Goal: Transaction & Acquisition: Purchase product/service

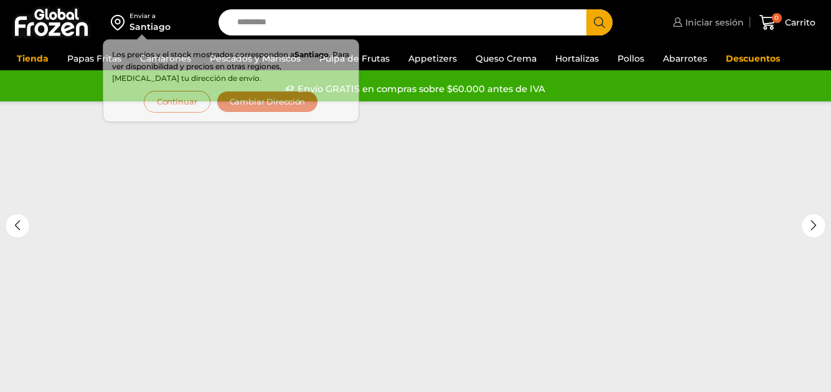
click at [702, 24] on span "Iniciar sesión" at bounding box center [713, 22] width 62 height 12
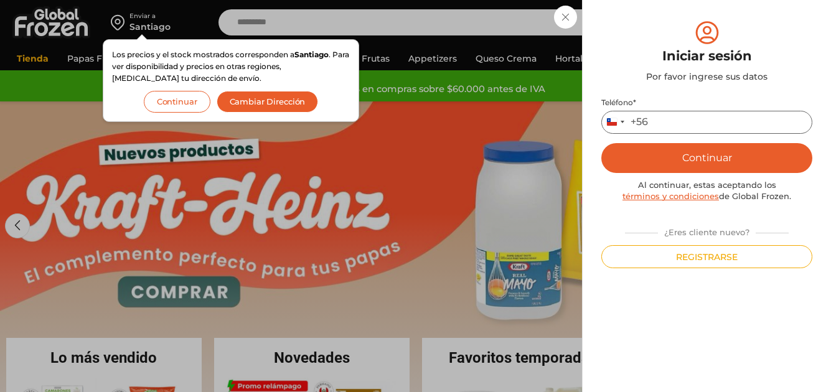
click at [680, 123] on input "Teléfono *" at bounding box center [706, 122] width 211 height 23
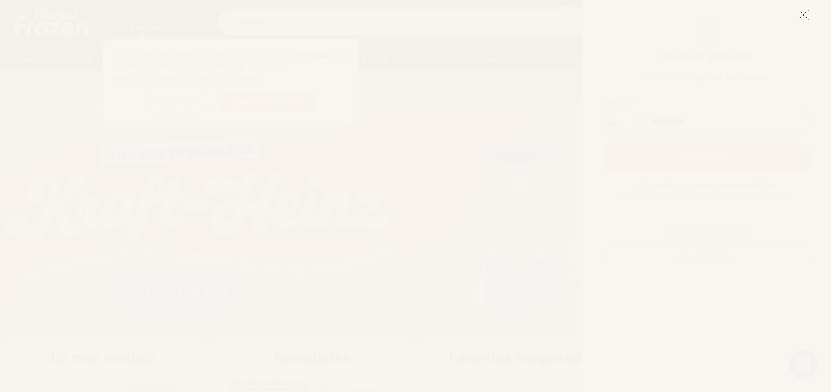
type input "*********"
click at [803, 15] on icon at bounding box center [803, 14] width 11 height 11
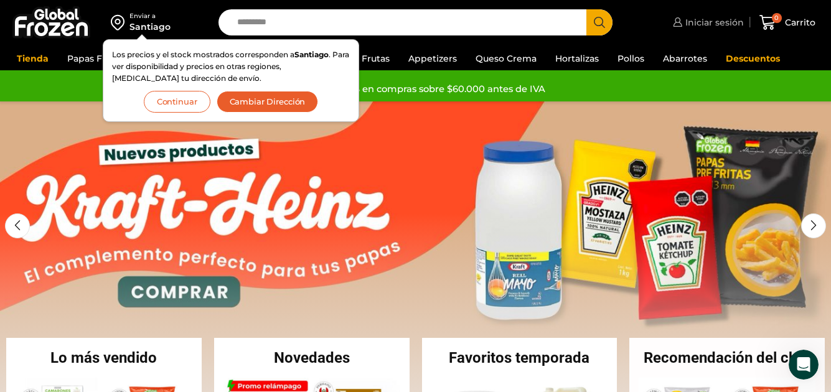
click at [697, 22] on span "Iniciar sesión" at bounding box center [713, 22] width 62 height 12
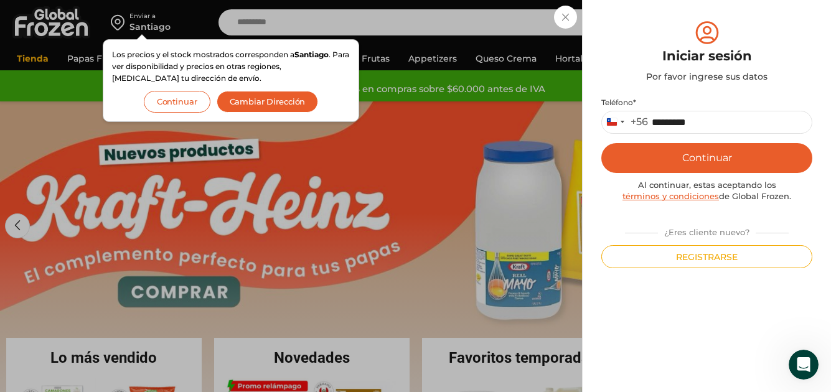
click at [713, 157] on button "Continuar" at bounding box center [706, 158] width 211 height 30
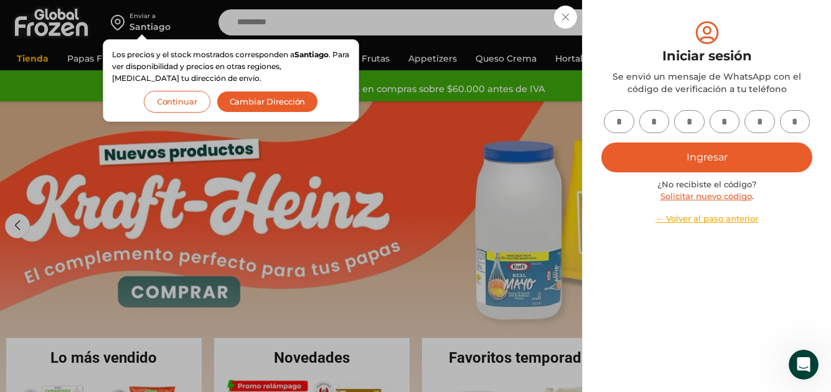
click at [619, 124] on input "text" at bounding box center [619, 121] width 31 height 23
type input "*"
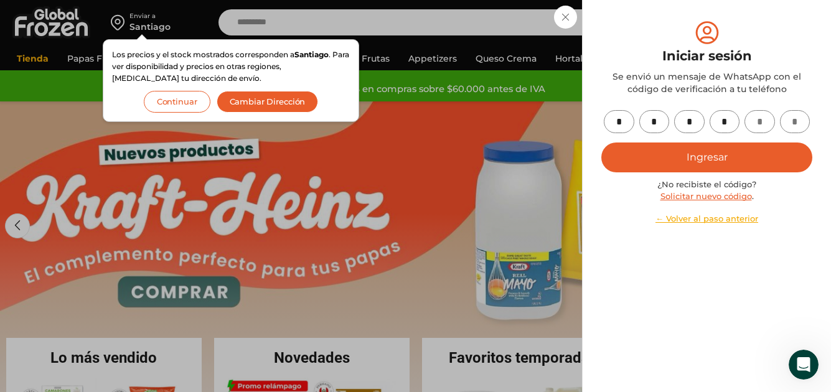
type input "*"
click at [717, 154] on button "Ingresar" at bounding box center [706, 158] width 211 height 30
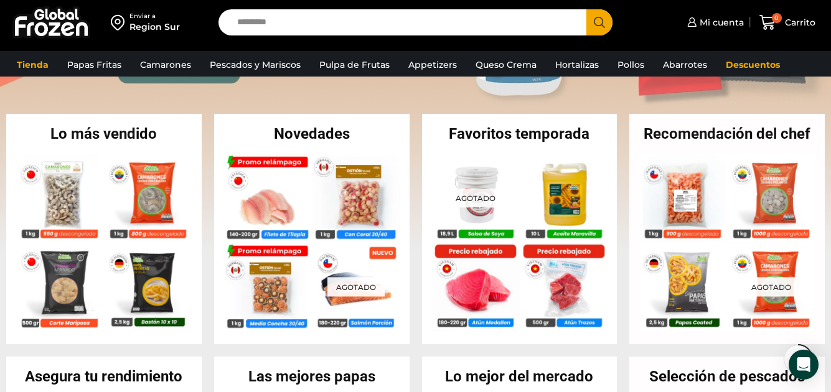
scroll to position [207, 0]
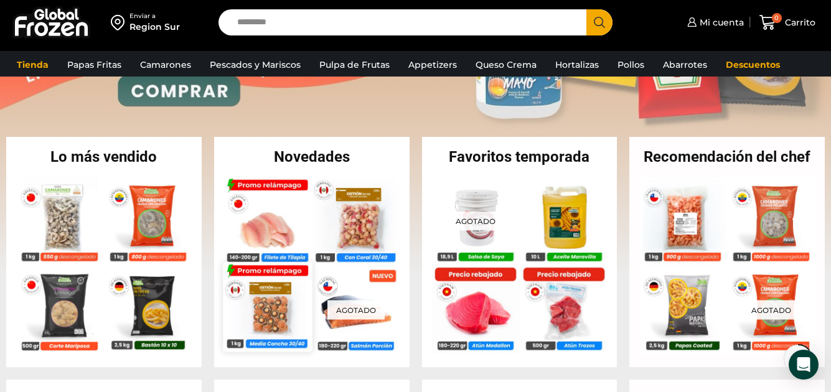
click at [268, 317] on img at bounding box center [267, 306] width 89 height 89
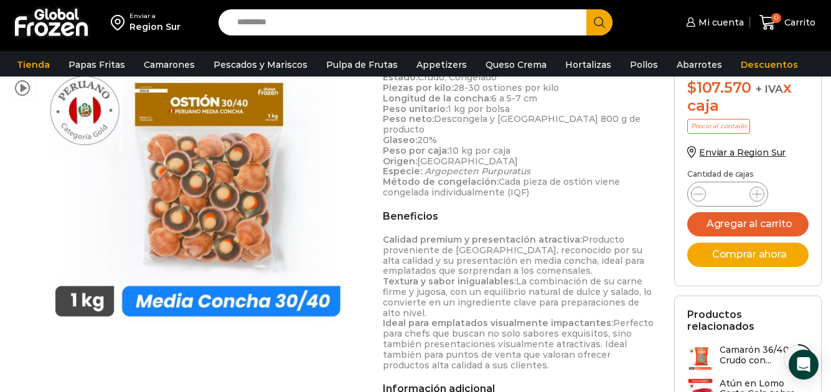
scroll to position [436, 0]
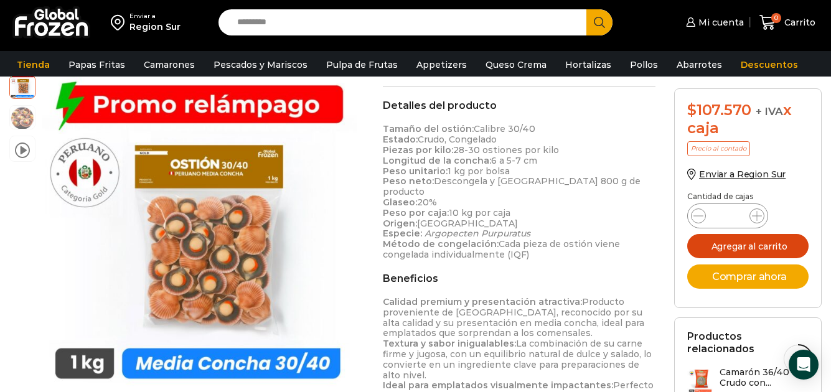
click at [725, 250] on button "Agregar al carrito" at bounding box center [747, 246] width 121 height 24
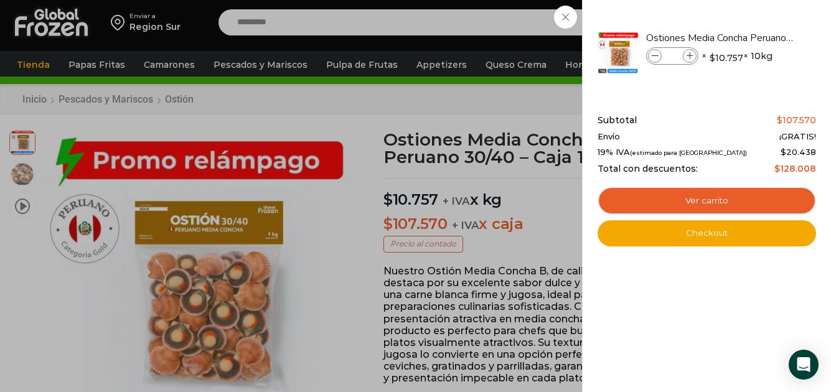
scroll to position [0, 0]
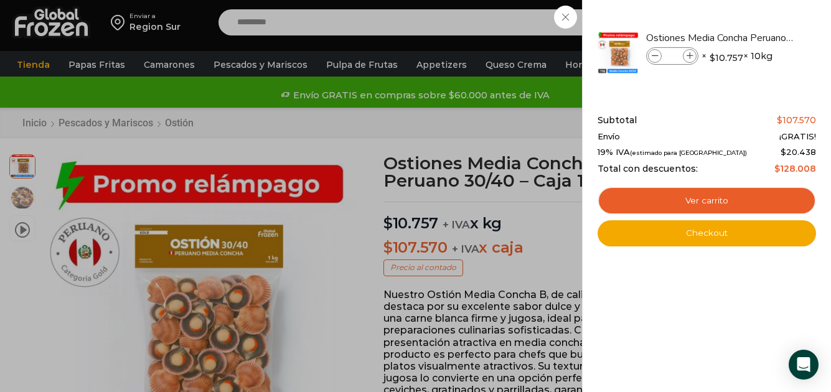
click at [756, 18] on div "1 Carrito 1 1 Shopping Cart *" at bounding box center [787, 22] width 62 height 29
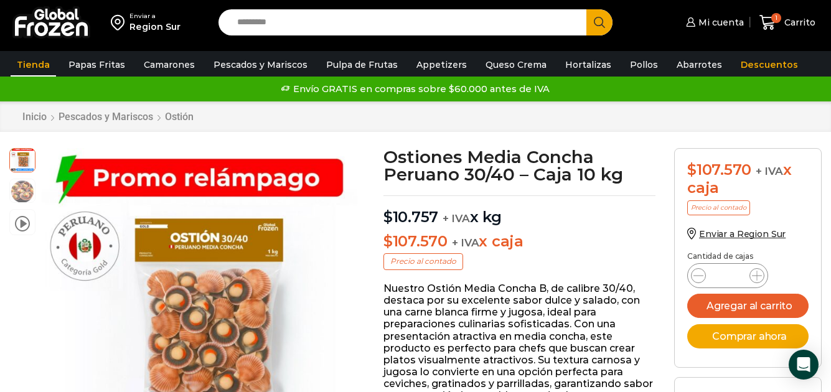
click at [37, 65] on link "Tienda" at bounding box center [33, 65] width 45 height 24
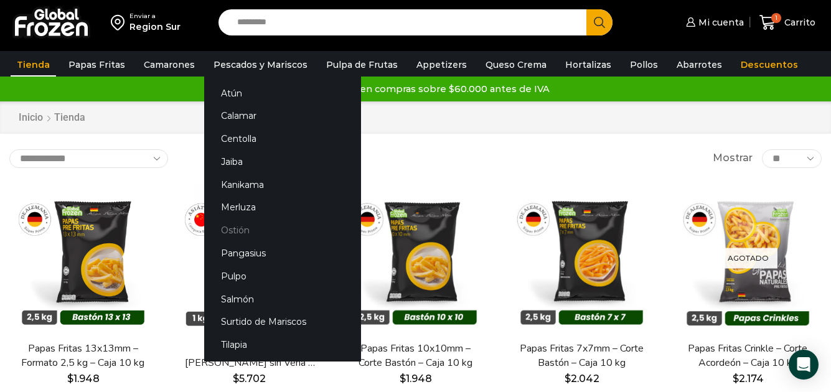
click at [232, 232] on link "Ostión" at bounding box center [282, 230] width 157 height 23
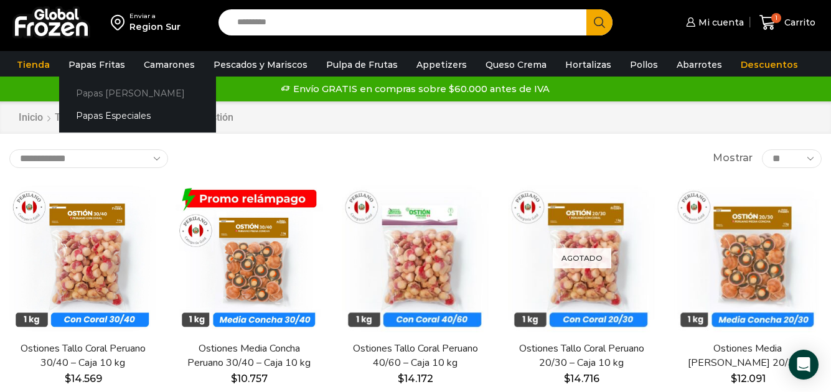
click at [89, 93] on link "Papas [PERSON_NAME]" at bounding box center [137, 93] width 157 height 23
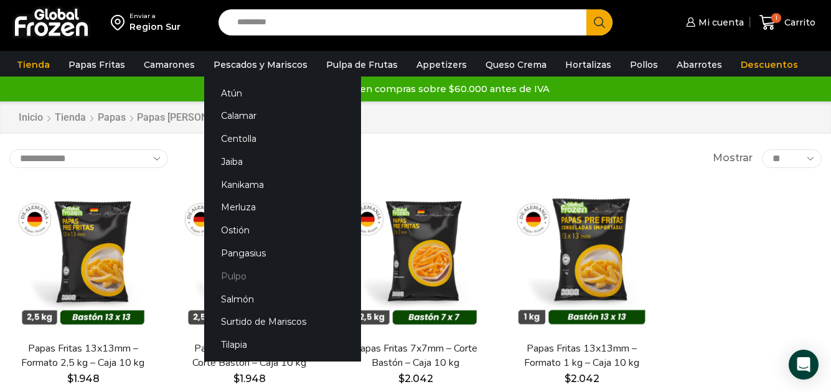
click at [229, 280] on link "Pulpo" at bounding box center [282, 276] width 157 height 23
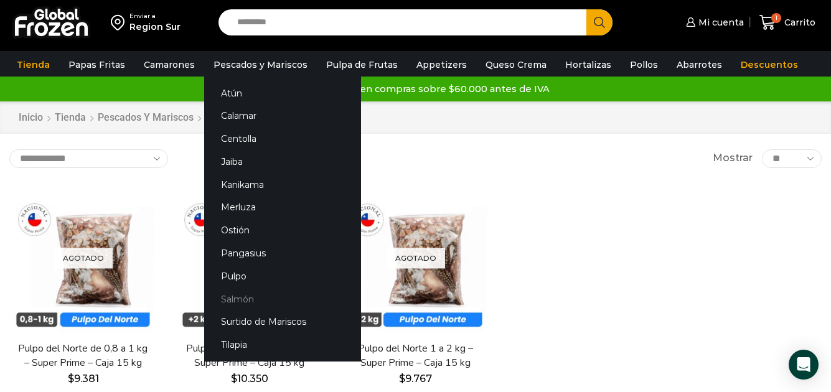
click at [233, 301] on link "Salmón" at bounding box center [282, 299] width 157 height 23
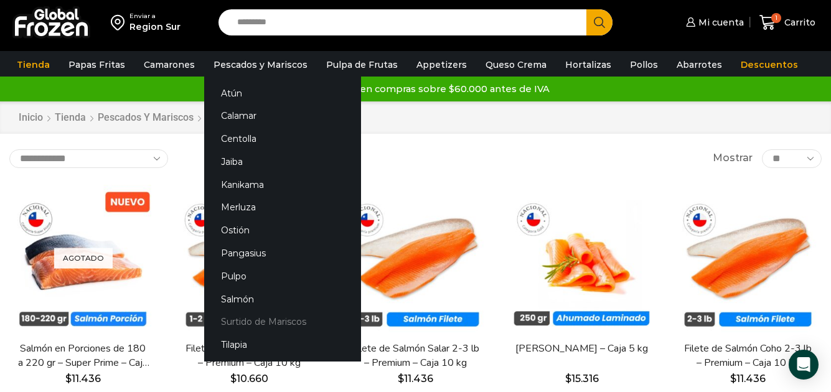
click at [238, 322] on link "Surtido de Mariscos" at bounding box center [282, 322] width 157 height 23
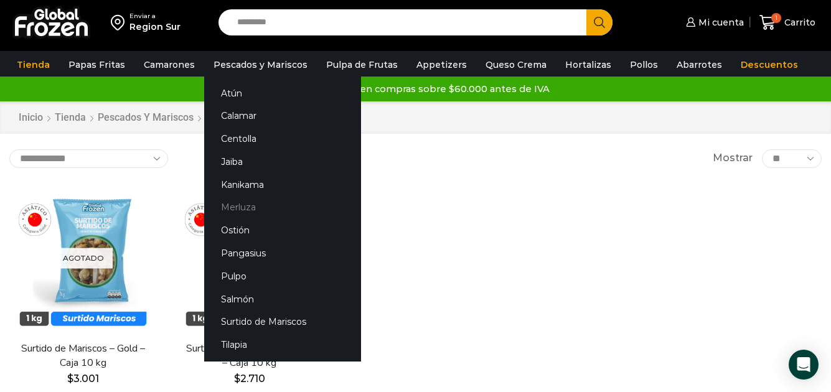
click at [228, 210] on link "Merluza" at bounding box center [282, 207] width 157 height 23
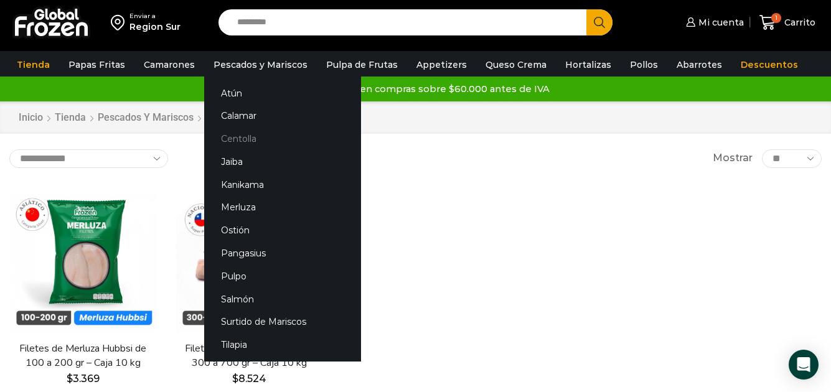
click at [229, 138] on link "Centolla" at bounding box center [282, 139] width 157 height 23
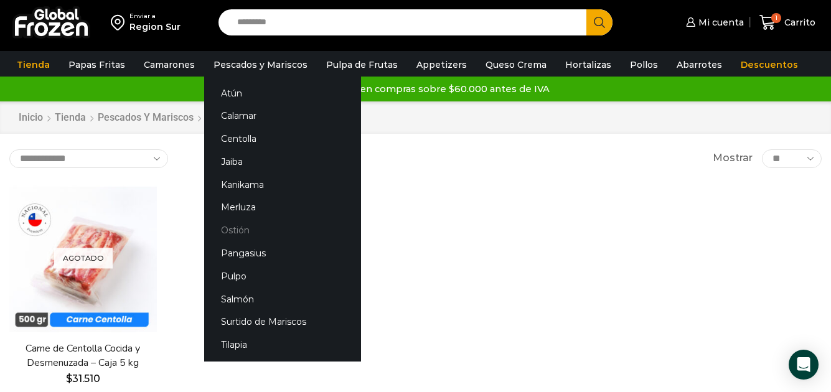
click at [232, 228] on link "Ostión" at bounding box center [282, 230] width 157 height 23
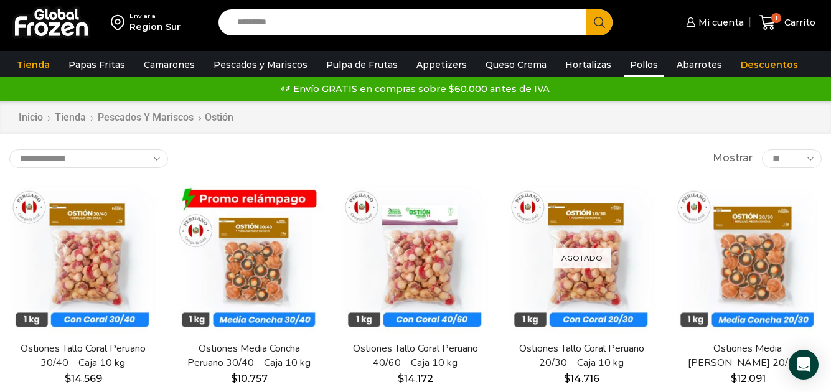
click at [628, 65] on link "Pollos" at bounding box center [644, 65] width 40 height 24
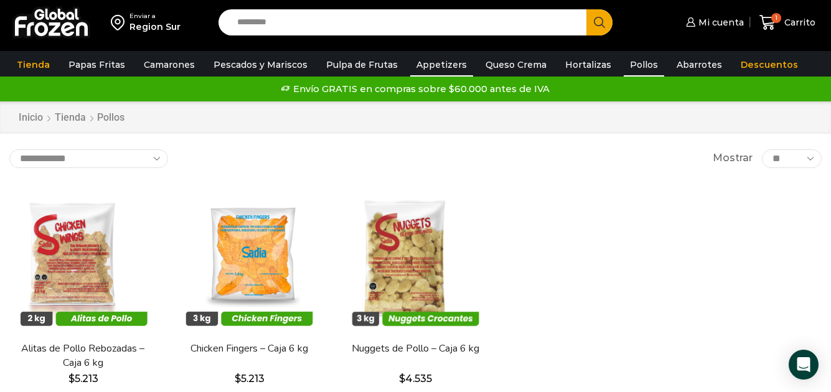
click at [420, 63] on link "Appetizers" at bounding box center [441, 65] width 63 height 24
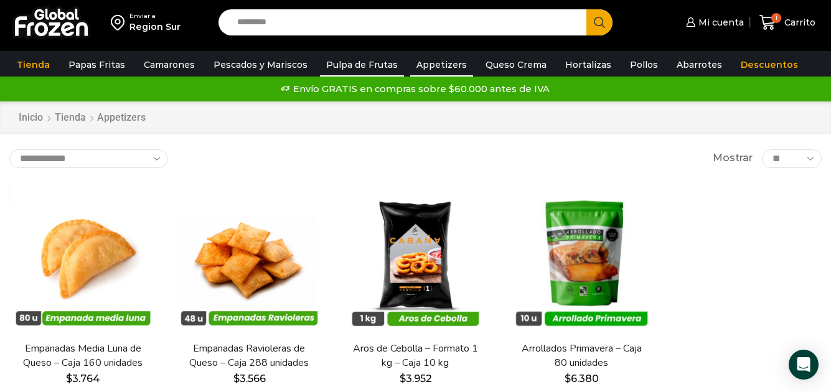
click at [342, 67] on link "Pulpa de Frutas" at bounding box center [362, 65] width 84 height 24
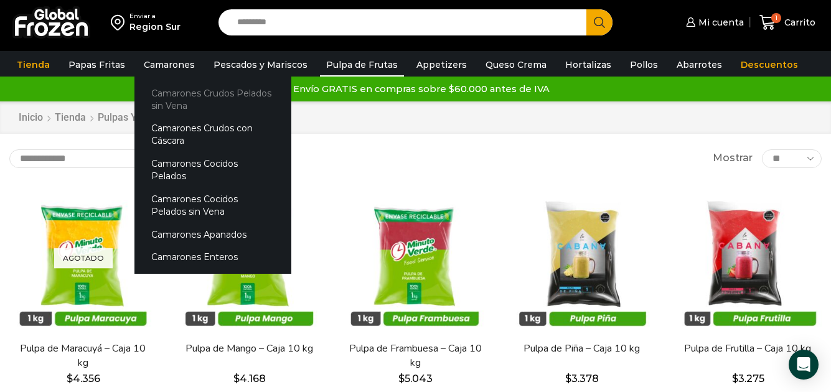
click at [171, 93] on link "Camarones Crudos Pelados sin Vena" at bounding box center [212, 99] width 157 height 35
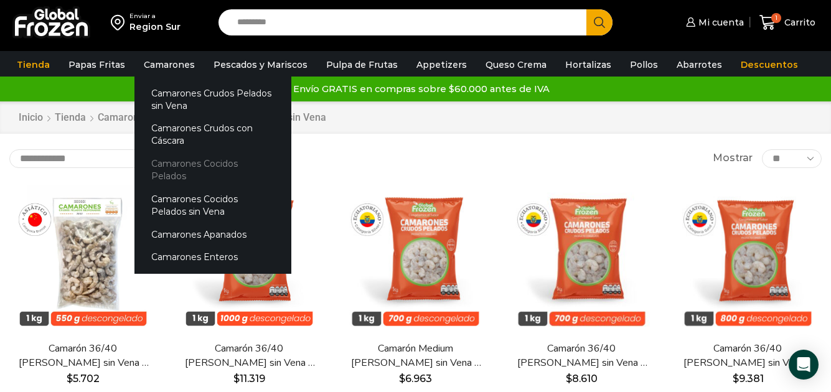
click at [171, 162] on link "Camarones Cocidos Pelados" at bounding box center [212, 170] width 157 height 35
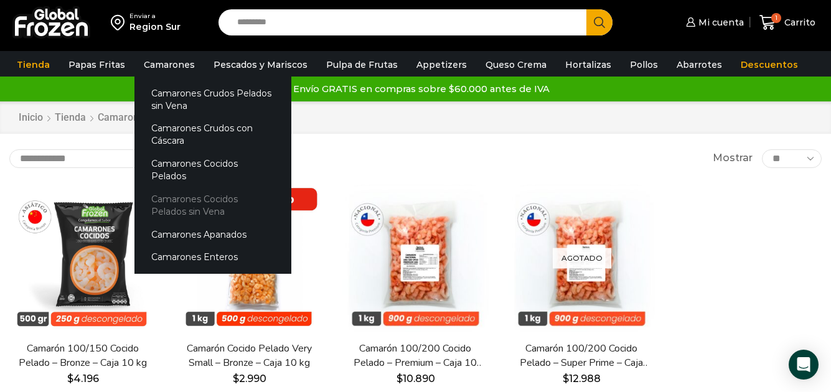
click at [187, 188] on link "Camarones Cocidos Pelados sin Vena" at bounding box center [212, 204] width 157 height 35
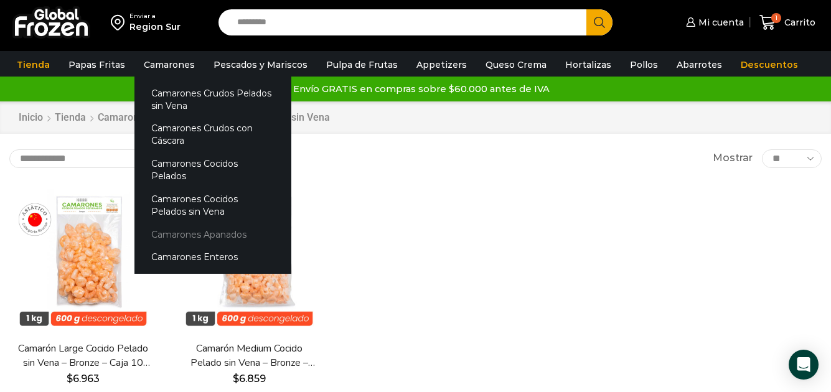
click at [170, 225] on link "Camarones Apanados" at bounding box center [212, 234] width 157 height 23
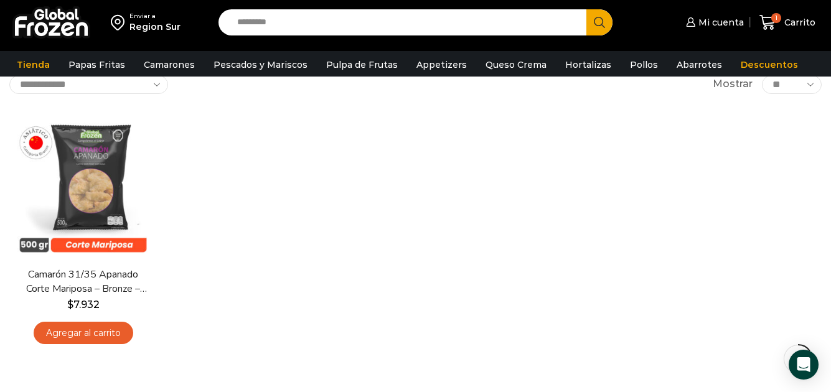
scroll to position [62, 0]
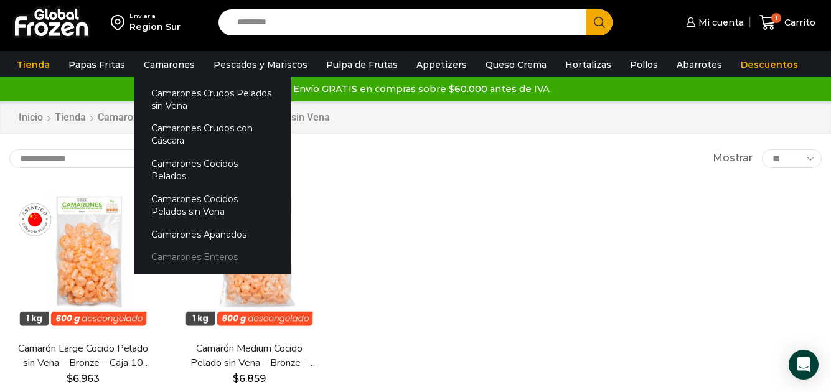
click at [188, 247] on link "Camarones Enteros" at bounding box center [212, 257] width 157 height 23
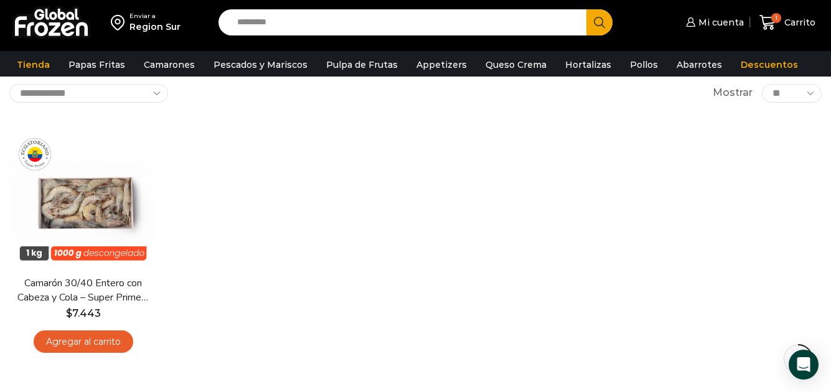
scroll to position [62, 0]
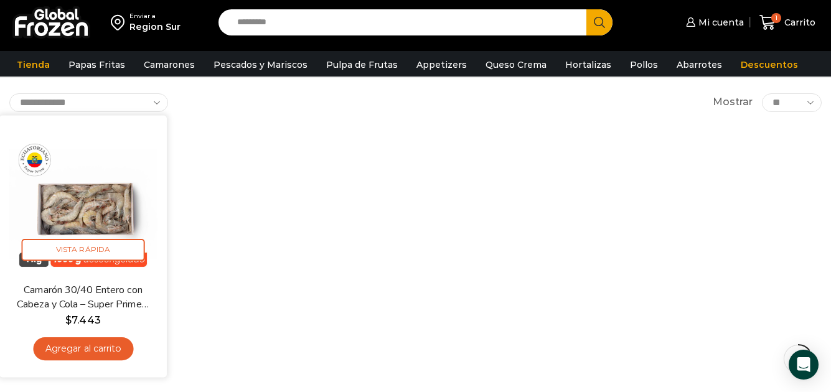
click at [82, 212] on img at bounding box center [83, 199] width 149 height 149
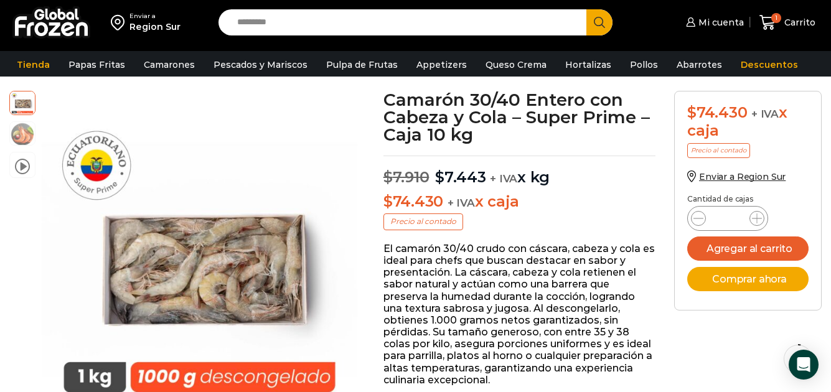
scroll to position [63, 0]
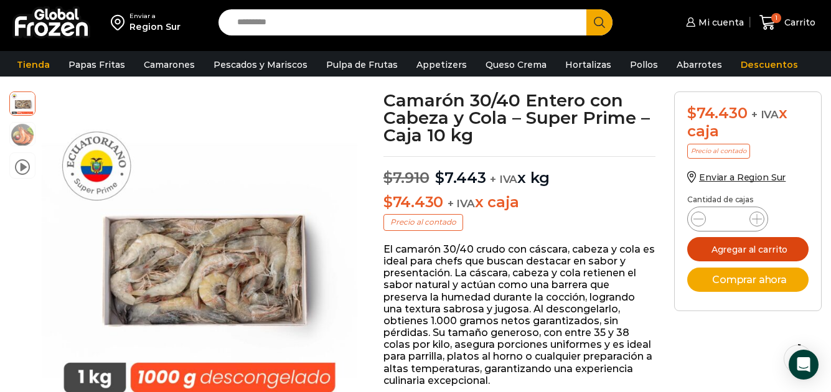
click at [741, 245] on button "Agregar al carrito" at bounding box center [747, 249] width 121 height 24
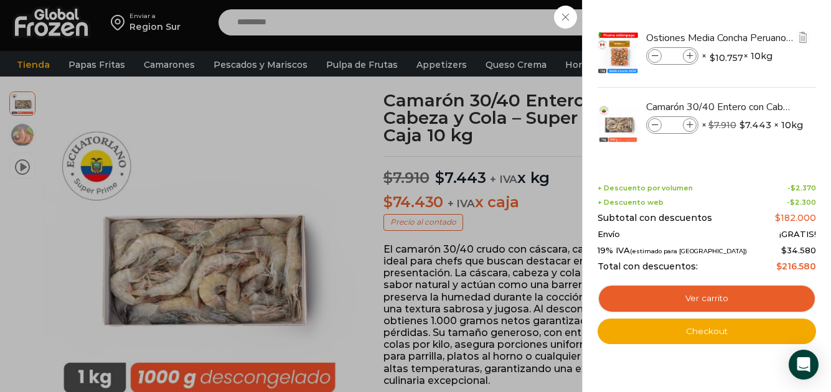
click at [677, 55] on input "*" at bounding box center [672, 56] width 19 height 14
type input "**"
click at [756, 37] on div "11 Carrito 11 11 Shopping Cart" at bounding box center [787, 22] width 62 height 29
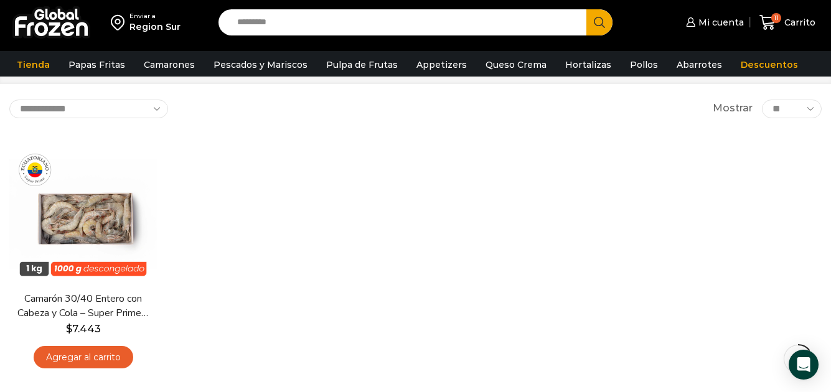
scroll to position [62, 0]
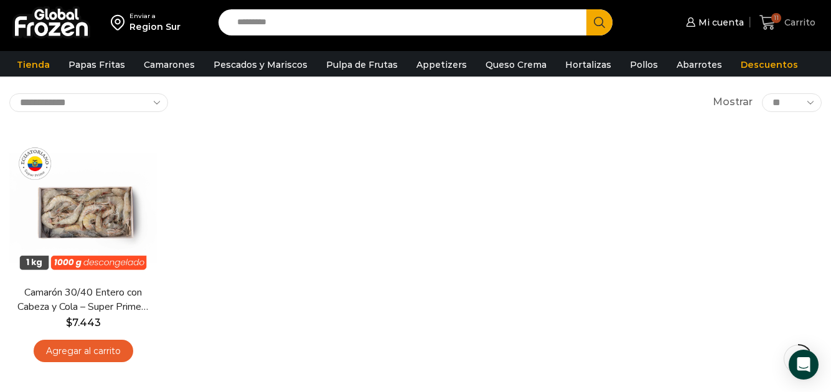
click at [794, 20] on span "Carrito" at bounding box center [798, 22] width 34 height 12
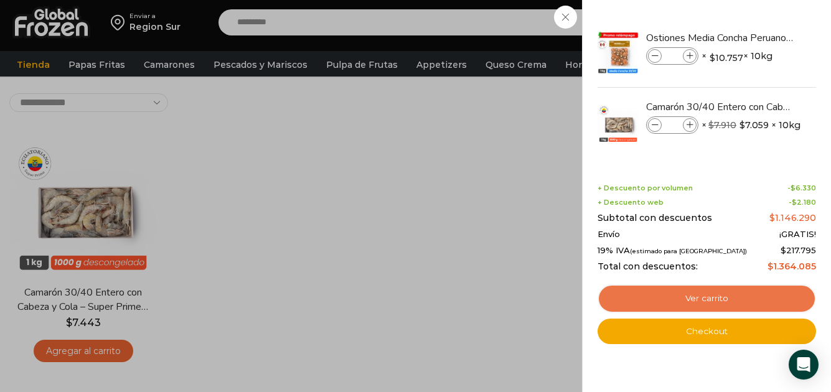
click at [704, 296] on link "Ver carrito" at bounding box center [707, 299] width 219 height 29
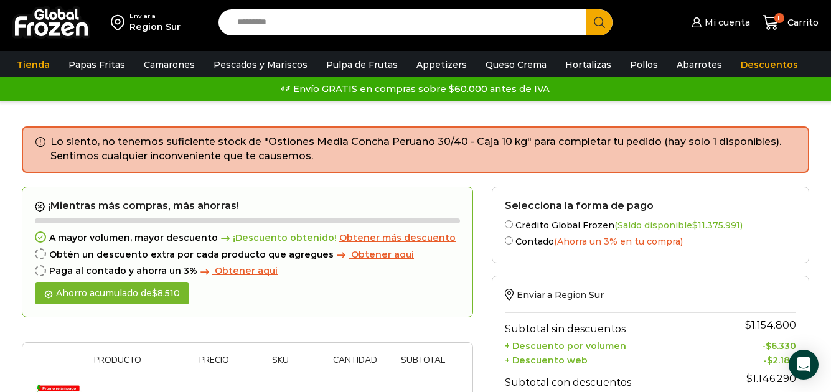
click at [362, 257] on span "Obtener aqui" at bounding box center [382, 254] width 63 height 11
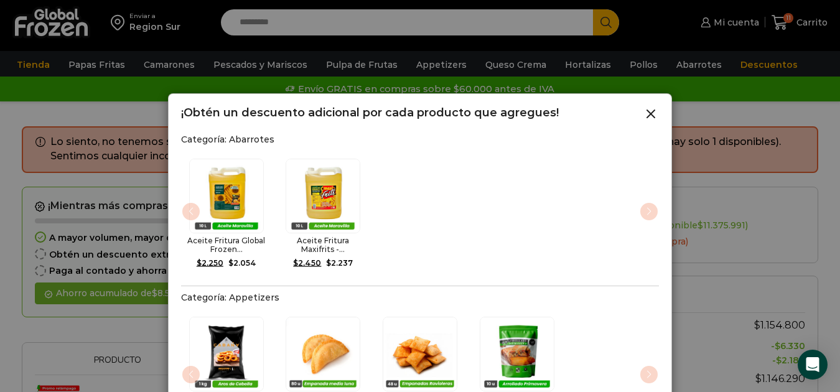
click at [651, 213] on div "Aceite Fritura Global Frozen... $ 2.250 Original price was: $2.250. $ 2.054 Cur…" at bounding box center [420, 215] width 478 height 129
click at [653, 367] on div "Aros de Cebolla - Formato 1 kg... $ 4.200 Original price was: $4.200. $ 3.833 C…" at bounding box center [420, 378] width 478 height 138
click at [650, 112] on line at bounding box center [650, 113] width 7 height 7
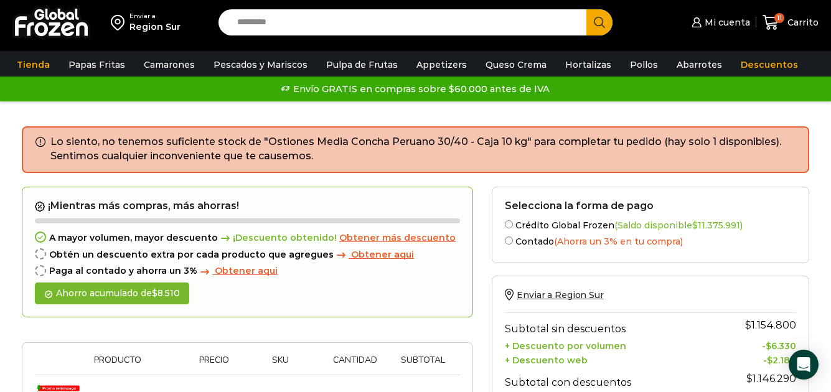
click at [378, 239] on span "Obtener más descuento" at bounding box center [397, 237] width 116 height 11
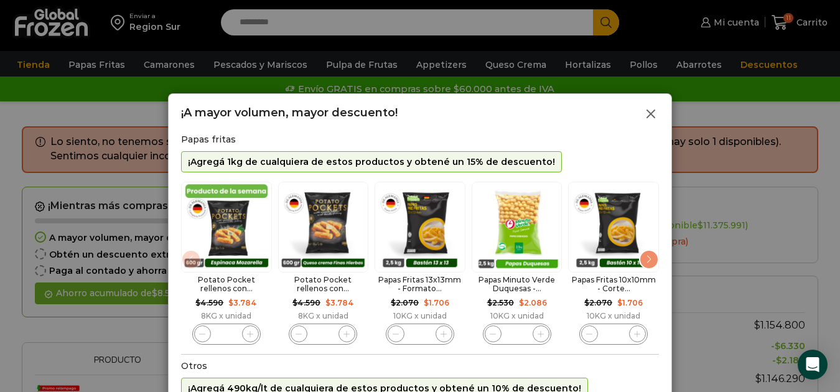
click at [649, 110] on icon at bounding box center [651, 113] width 15 height 15
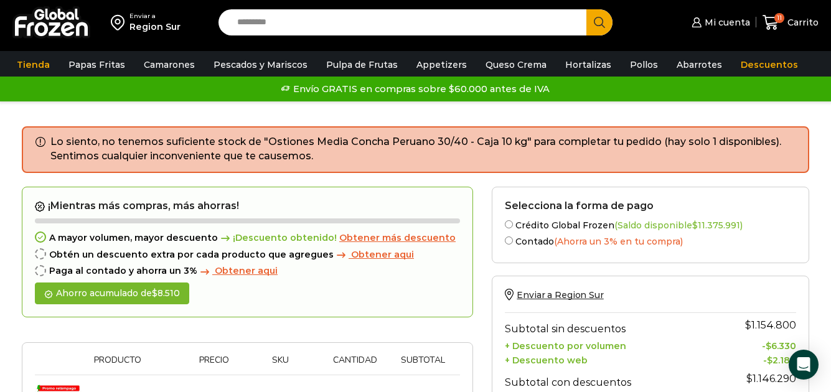
scroll to position [187, 0]
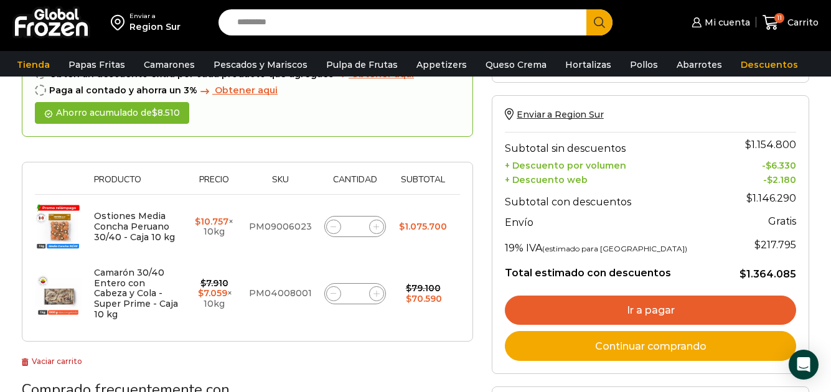
click at [362, 225] on input "**" at bounding box center [354, 226] width 17 height 17
click at [421, 321] on td "$ 79.100 Original price was: $79.100. $ 70.590 Current price is: $70.590." at bounding box center [423, 294] width 62 height 70
click button "Actualizar carrito" at bounding box center [0, 0] width 0 height 0
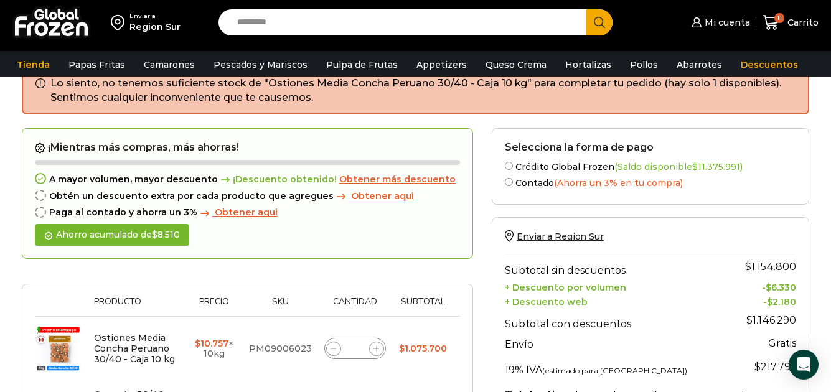
scroll to position [125, 0]
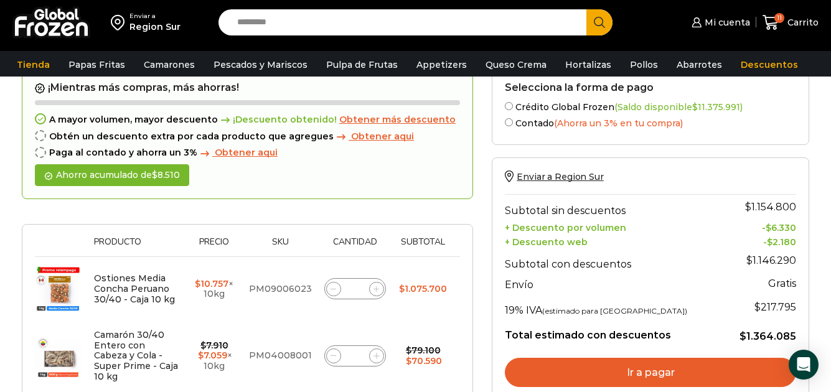
type input "*"
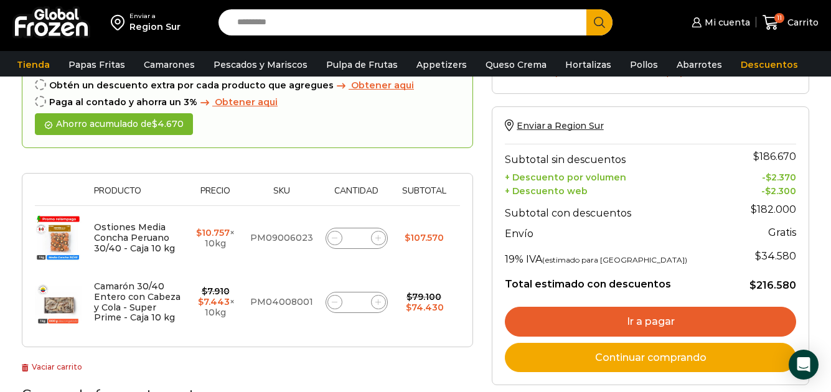
scroll to position [195, 0]
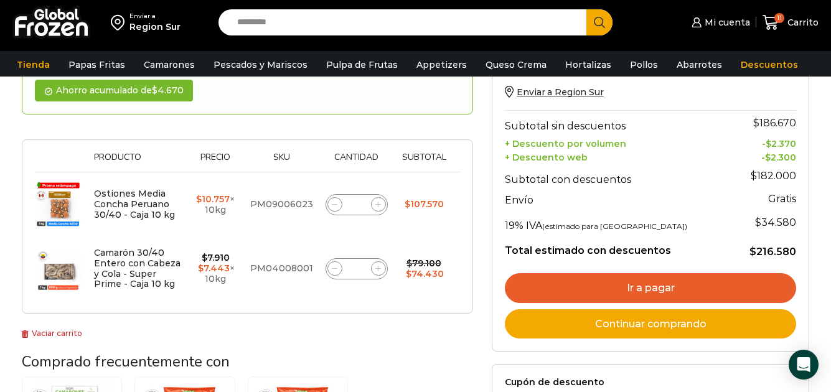
click at [380, 205] on icon at bounding box center [378, 205] width 6 height 6
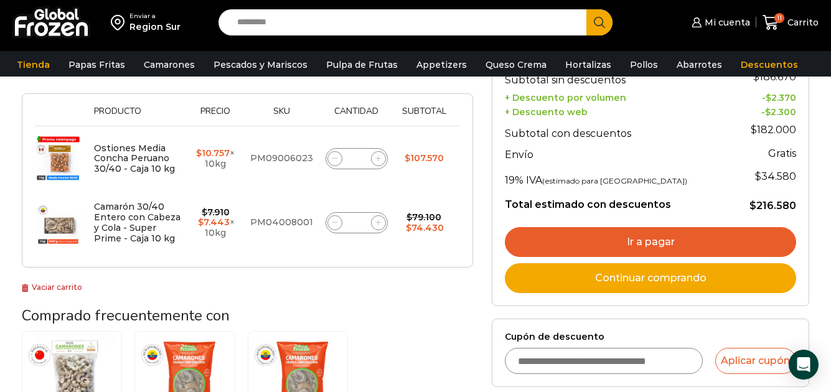
scroll to position [149, 0]
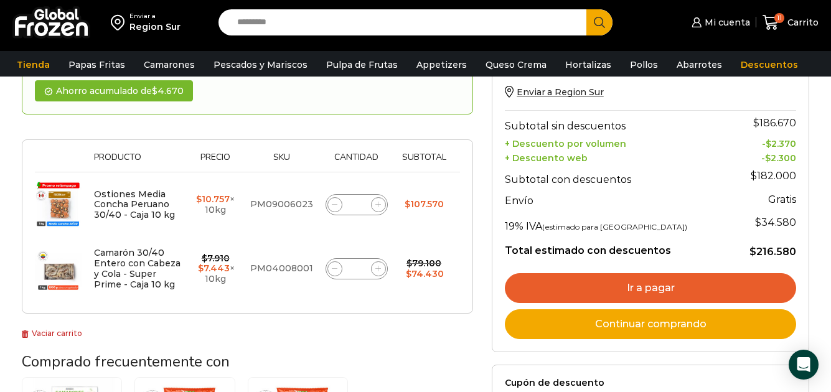
click at [365, 207] on div "Ostiones Media Concha Peruano 30/40 - Caja 10 kg cantidad *" at bounding box center [357, 204] width 62 height 21
click at [359, 202] on input "*" at bounding box center [356, 204] width 17 height 17
click button "Actualizar carrito" at bounding box center [0, 0] width 0 height 0
click at [296, 328] on div "¡Mientras más compras, más ahorras! A mayor volumen, mayor descuento ¡Descuento…" at bounding box center [247, 162] width 451 height 356
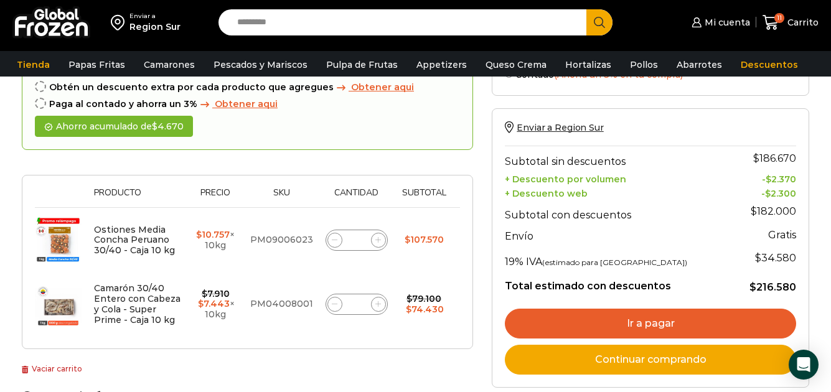
scroll to position [87, 0]
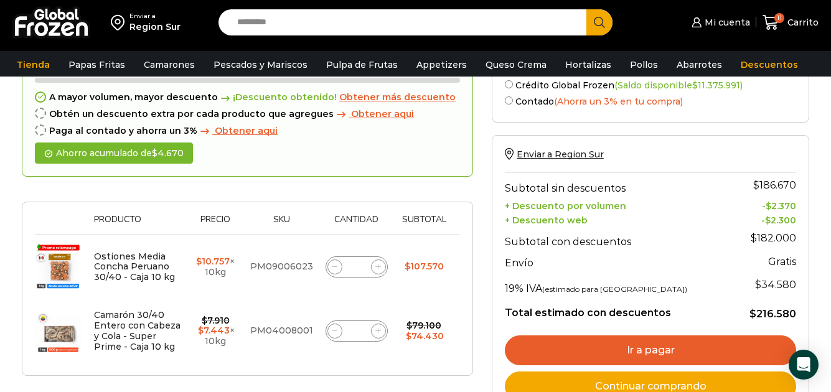
click at [378, 266] on icon at bounding box center [378, 267] width 6 height 6
type input "*"
click at [378, 266] on icon at bounding box center [378, 267] width 6 height 6
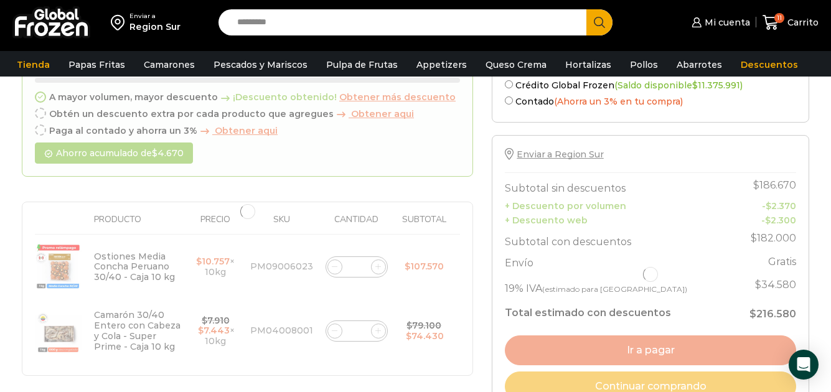
click at [378, 266] on div at bounding box center [247, 212] width 451 height 330
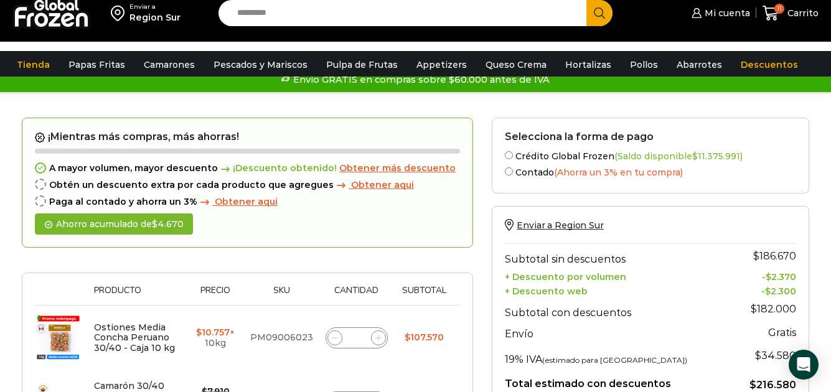
scroll to position [0, 0]
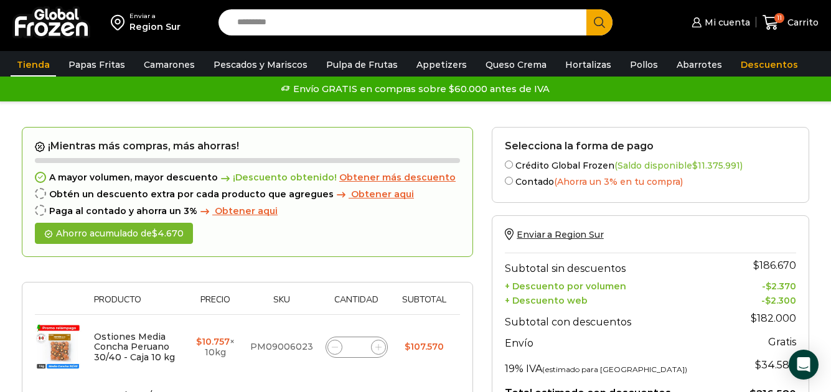
click at [34, 65] on link "Tienda" at bounding box center [33, 65] width 45 height 24
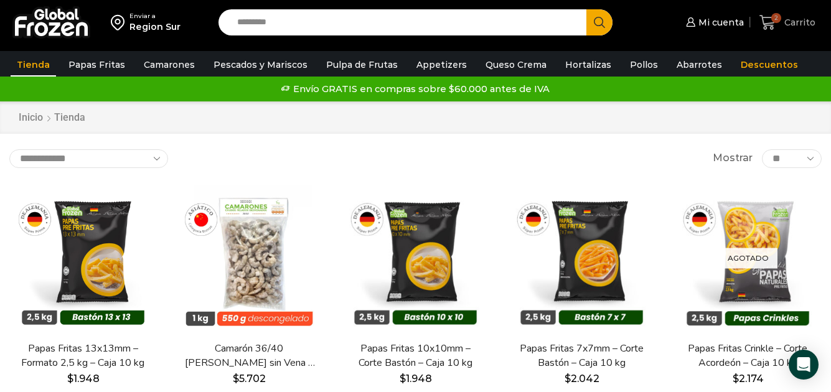
click at [773, 20] on span "2" at bounding box center [776, 18] width 10 height 10
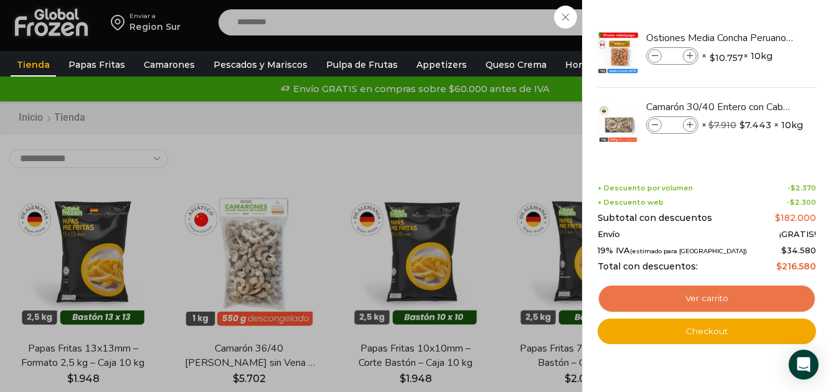
click at [683, 299] on link "Ver carrito" at bounding box center [707, 299] width 219 height 29
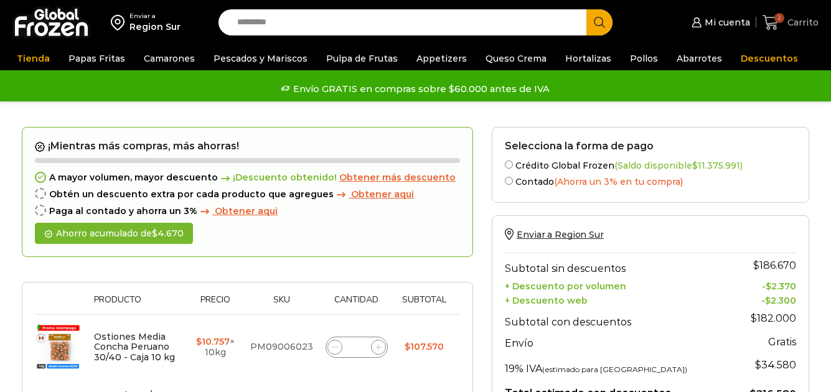
click at [797, 26] on span "Carrito" at bounding box center [801, 22] width 34 height 12
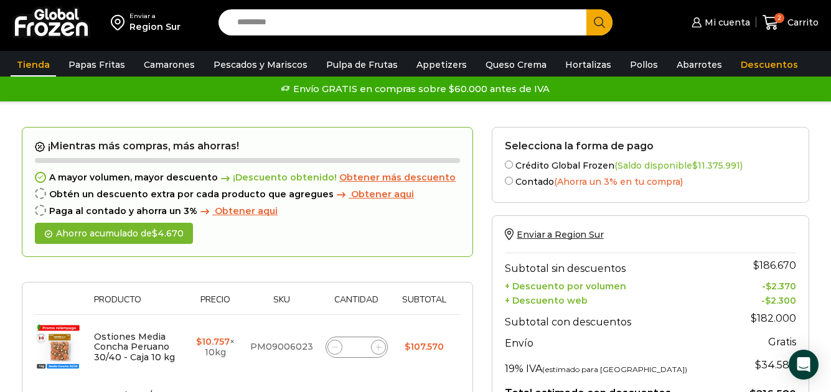
type input "**"
click at [34, 63] on link "Tienda" at bounding box center [33, 65] width 45 height 24
